Goal: Check status

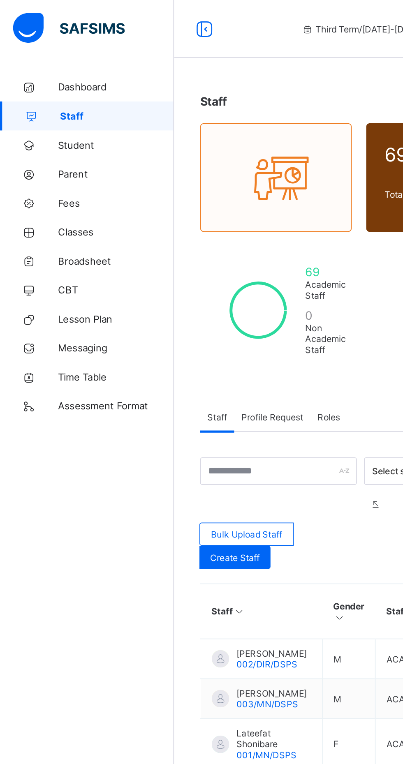
click at [45, 148] on span "Broadsheet" at bounding box center [66, 148] width 66 height 7
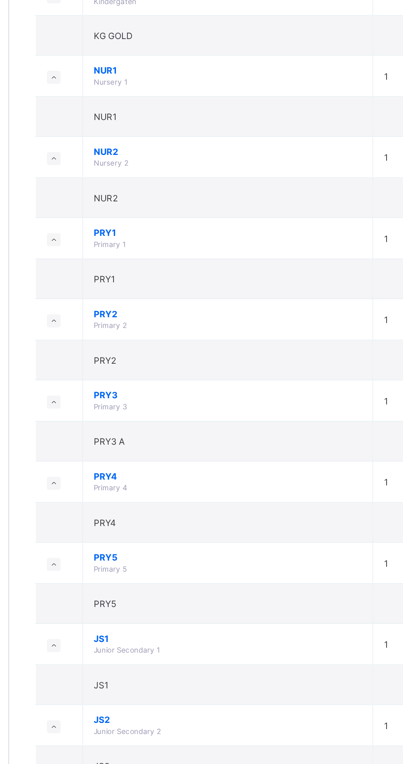
click at [229, 581] on td "JS1 Junior Secondary 1" at bounding box center [222, 572] width 165 height 23
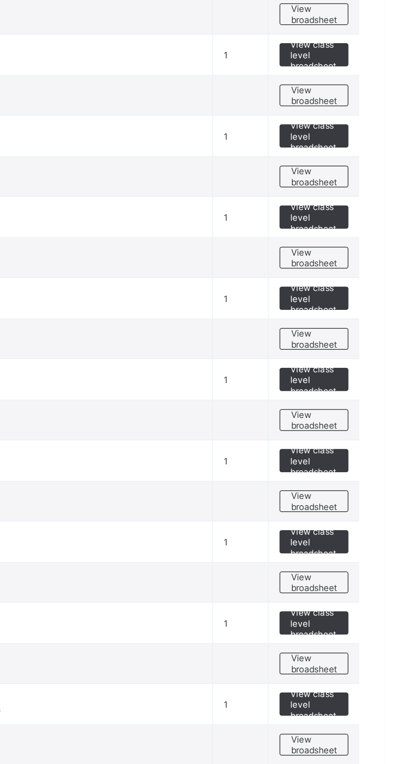
click at [364, 597] on span "View broadsheet" at bounding box center [362, 595] width 26 height 12
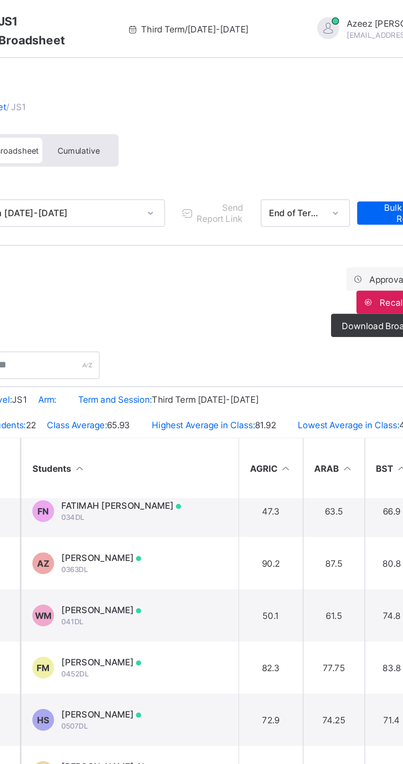
scroll to position [266, 0]
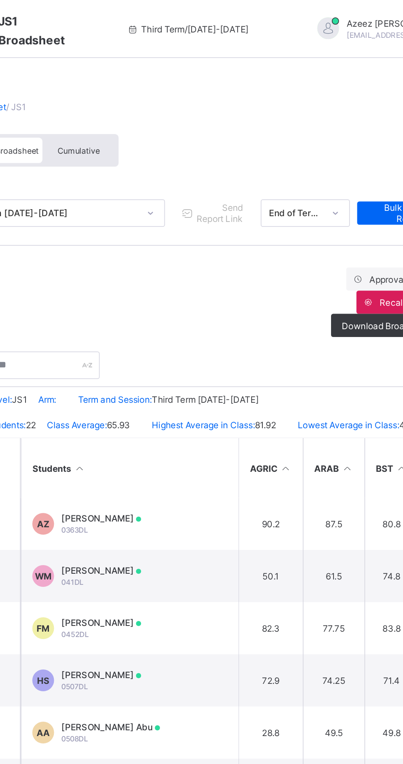
click at [271, 359] on td "FM Farouk Muyideen 0452DL" at bounding box center [209, 356] width 123 height 30
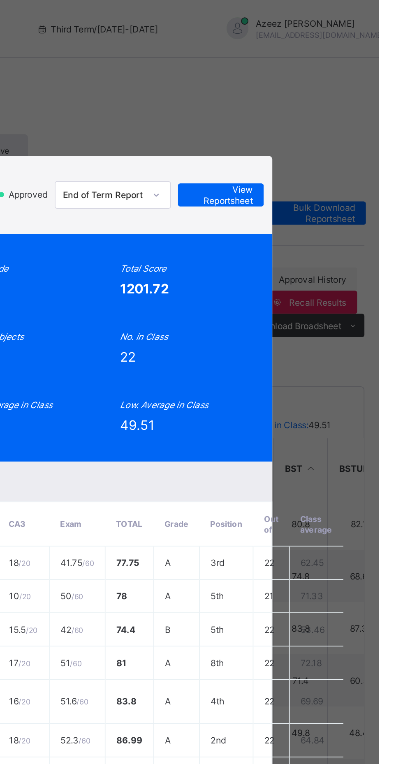
click at [331, 117] on span "View Reportsheet" at bounding box center [313, 110] width 36 height 12
